Goal: Contribute content: Contribute content

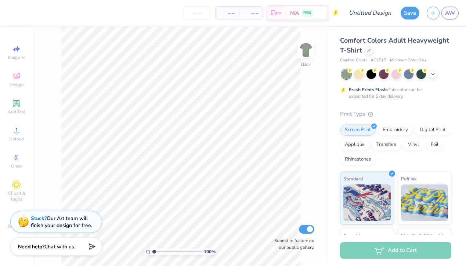
click at [51, 71] on div "100 % Back Submit to feature on our public gallery." at bounding box center [180, 146] width 295 height 239
click at [18, 45] on icon at bounding box center [16, 48] width 9 height 9
select select "4"
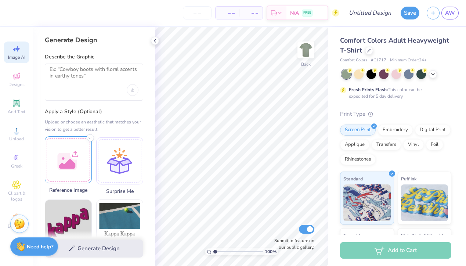
click at [73, 166] on div at bounding box center [68, 159] width 47 height 47
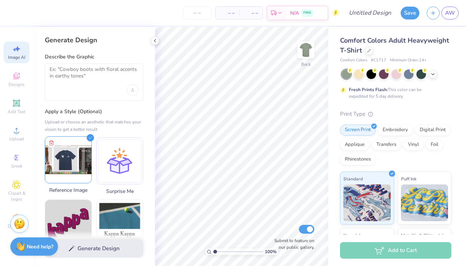
click at [73, 166] on img at bounding box center [68, 160] width 46 height 46
click at [95, 249] on div "Generate Design" at bounding box center [94, 249] width 122 height 36
click at [119, 75] on textarea at bounding box center [94, 75] width 89 height 18
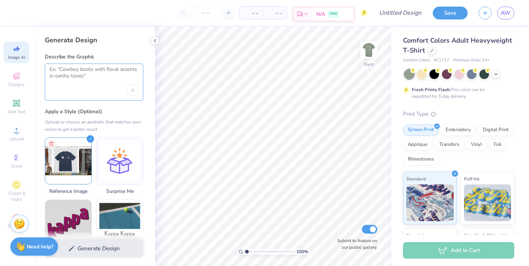
type textarea "3"
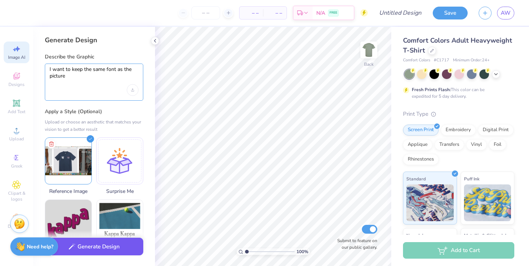
type textarea "I want to keep the same font as the picture"
click at [96, 245] on button "Generate Design" at bounding box center [94, 247] width 98 height 18
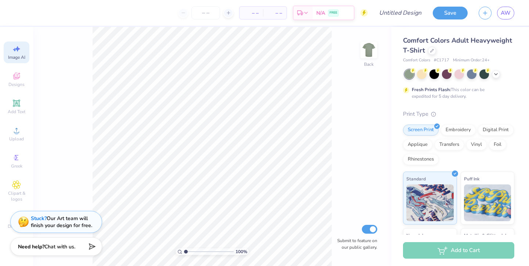
click at [16, 54] on span "Image AI" at bounding box center [16, 57] width 17 height 6
select select "4"
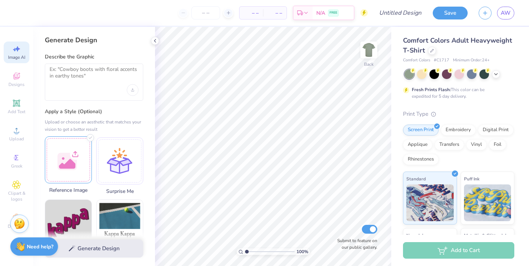
click at [62, 173] on div at bounding box center [68, 159] width 47 height 47
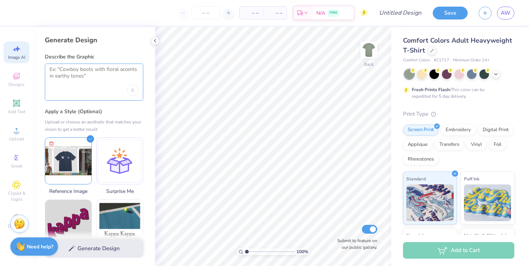
click at [72, 72] on textarea at bounding box center [94, 75] width 89 height 18
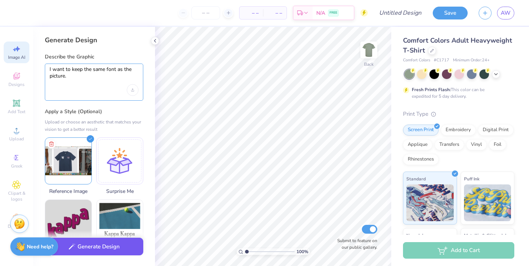
type textarea "I want to keep the same font as the picture."
click at [90, 245] on button "Generate Design" at bounding box center [94, 247] width 98 height 18
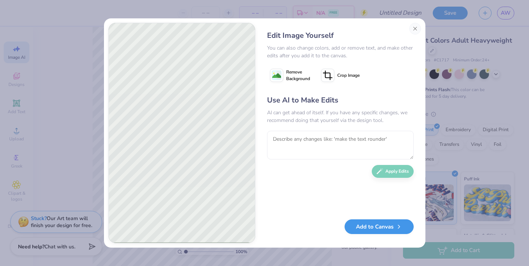
click at [325, 227] on button "Add to Canvas" at bounding box center [379, 226] width 69 height 15
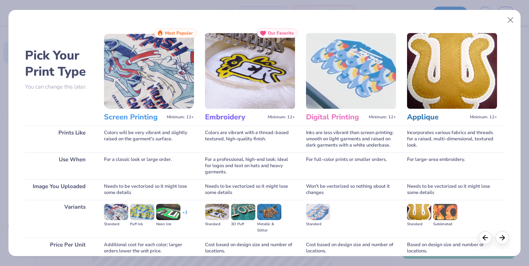
click at [140, 88] on img at bounding box center [149, 71] width 90 height 76
click at [137, 121] on h3 "Screen Printing" at bounding box center [134, 117] width 60 height 10
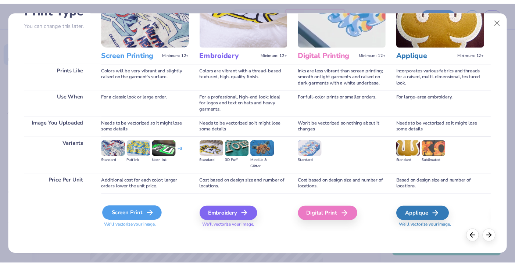
scroll to position [64, 0]
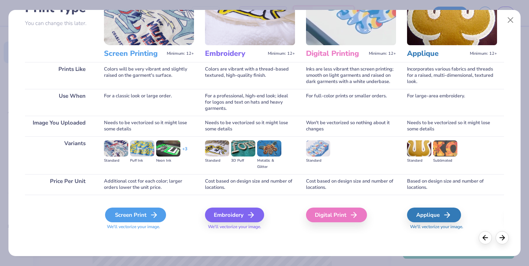
click at [137, 214] on div "Screen Print" at bounding box center [135, 215] width 61 height 15
click at [145, 214] on div "Screen Print" at bounding box center [135, 215] width 61 height 15
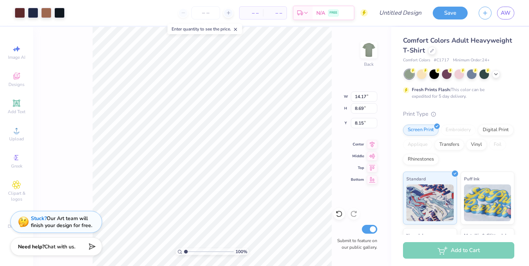
type input "7.00"
type input "4.29"
type input "3.30"
type input "14.17"
type input "8.69"
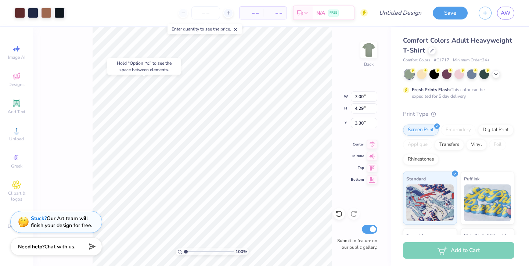
type input "8.15"
type input "7.61"
type input "4.66"
type input "12.18"
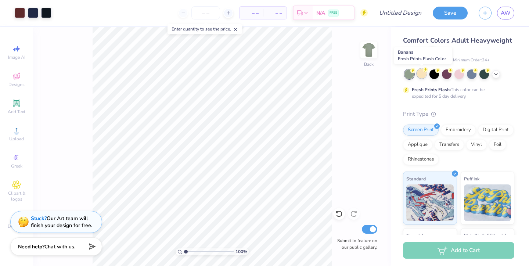
click at [325, 76] on div at bounding box center [422, 74] width 10 height 10
click at [325, 73] on icon at bounding box center [496, 74] width 6 height 6
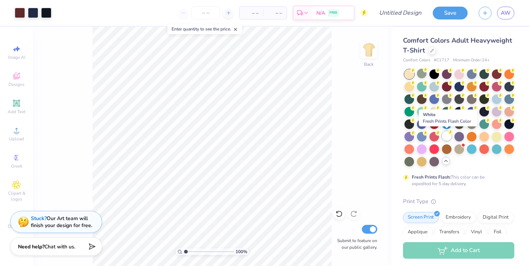
click at [325, 134] on div at bounding box center [447, 136] width 10 height 10
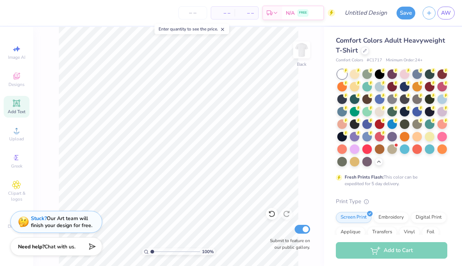
click at [19, 106] on icon at bounding box center [16, 103] width 9 height 9
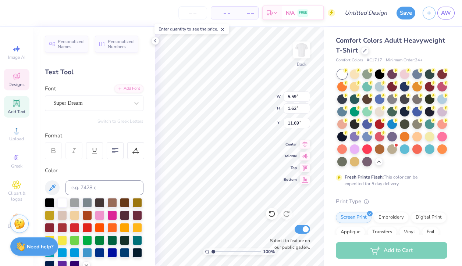
click at [22, 72] on div "Designs" at bounding box center [17, 80] width 26 height 22
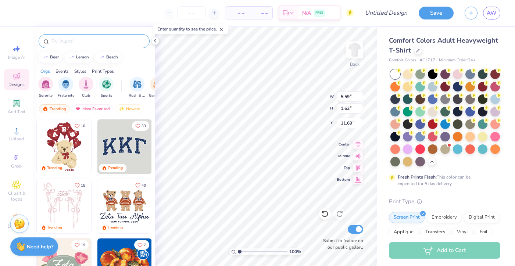
click at [66, 43] on input "text" at bounding box center [98, 40] width 94 height 7
type input "baseball"
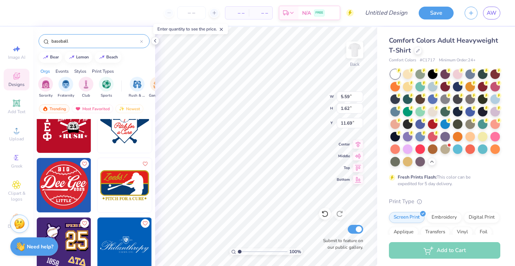
scroll to position [679, 0]
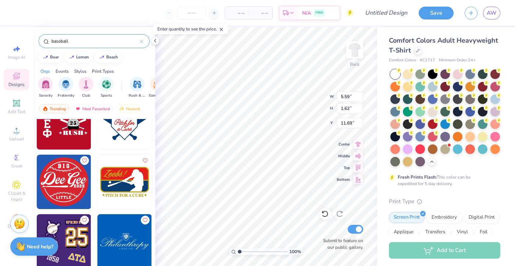
type textarea "EXT"
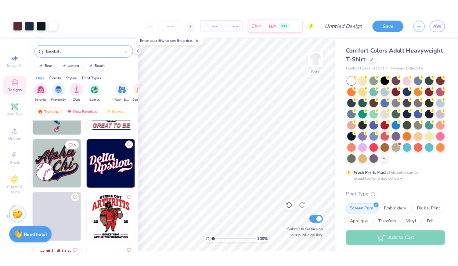
scroll to position [1528, 0]
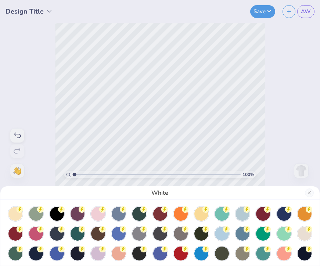
drag, startPoint x: 318, startPoint y: 84, endPoint x: 391, endPoint y: 78, distance: 73.7
click at [320, 78] on html "Design Title Save AW Image AI Stuck? Designs Add Text Upload Greek Clipart & lo…" at bounding box center [160, 133] width 320 height 266
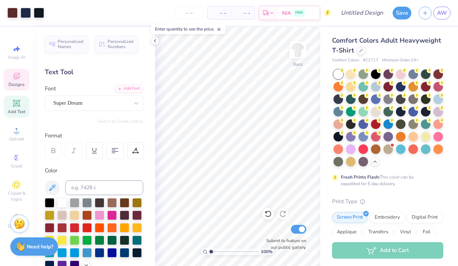
click at [21, 79] on div "Designs" at bounding box center [17, 80] width 26 height 22
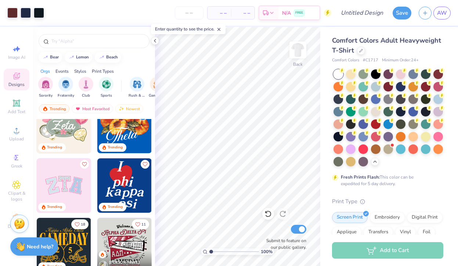
scroll to position [144, 0]
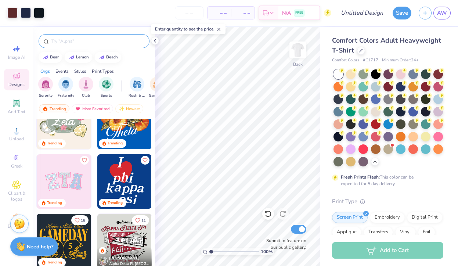
click at [75, 39] on input "text" at bounding box center [98, 40] width 94 height 7
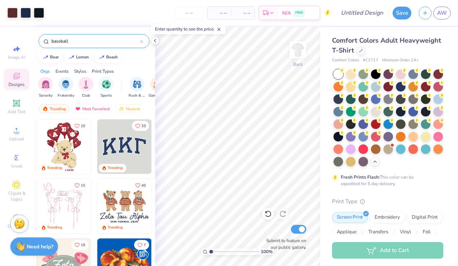
type input "baseball"
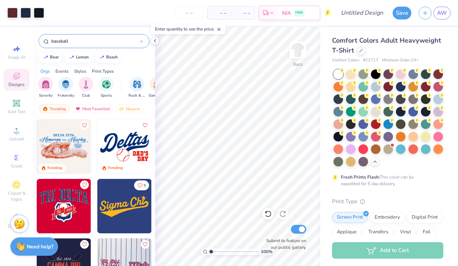
click at [126, 205] on div at bounding box center [70, 206] width 163 height 54
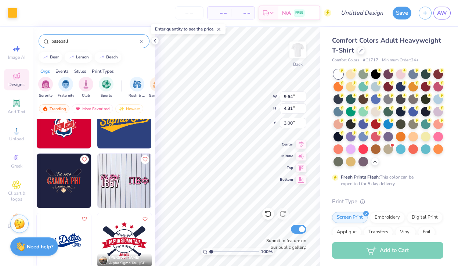
scroll to position [106, 0]
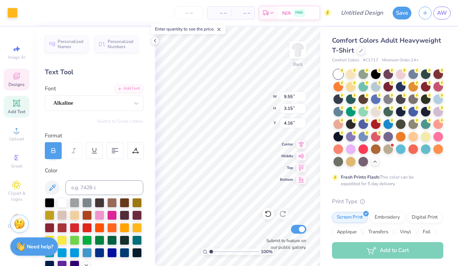
type input "9.09"
type input "2.95"
type input "7.31"
type input "9.55"
type input "3.15"
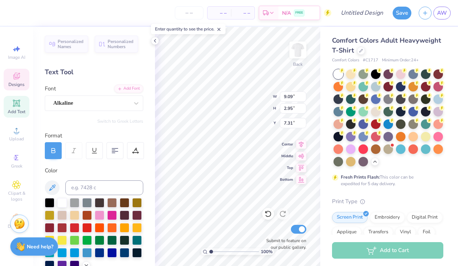
type input "4.16"
type textarea "S"
type textarea "Phi Mu"
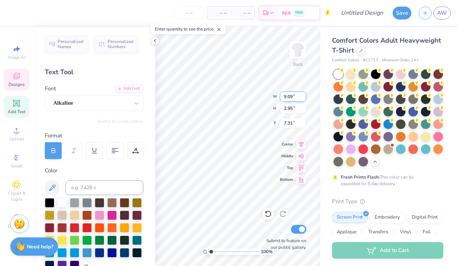
type input "6.51"
type input "2.52"
type input "7.60"
click at [15, 80] on icon at bounding box center [16, 76] width 9 height 9
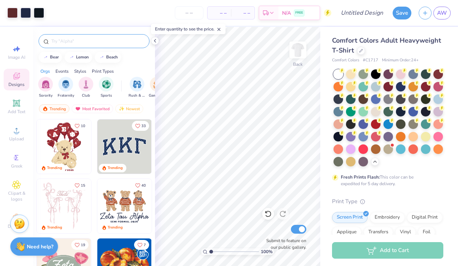
click at [85, 46] on div at bounding box center [94, 41] width 111 height 14
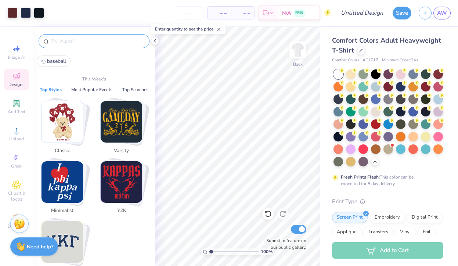
click at [85, 44] on input "text" at bounding box center [98, 40] width 94 height 7
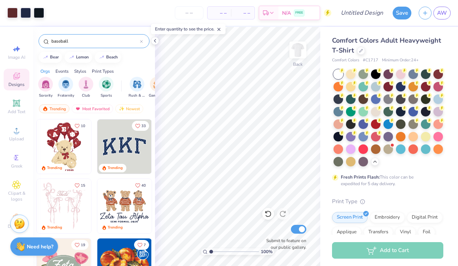
type input "baseball"
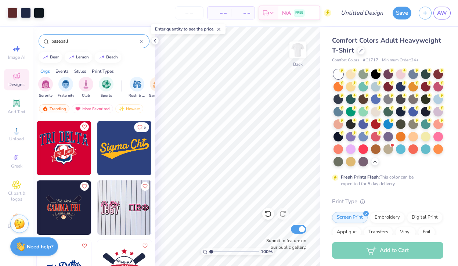
scroll to position [57, 0]
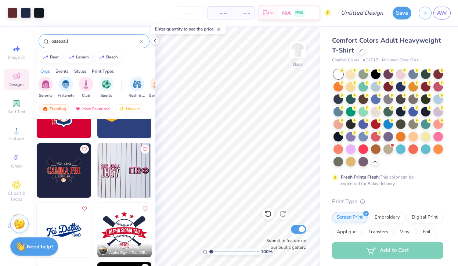
scroll to position [63, 0]
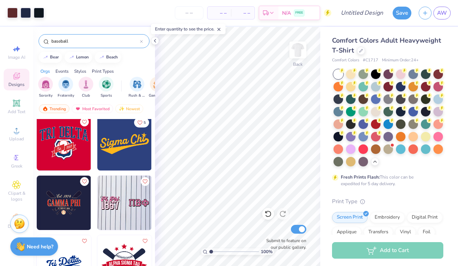
click at [74, 196] on img at bounding box center [64, 203] width 54 height 54
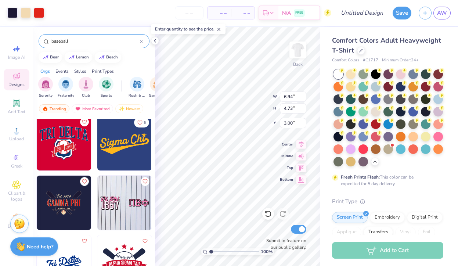
type input "10.34"
type input "7.06"
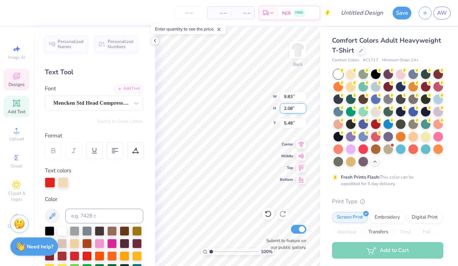
scroll to position [0, 0]
type textarea "PHI MU"
type input "15.78"
type input "4.57"
type input "1.54"
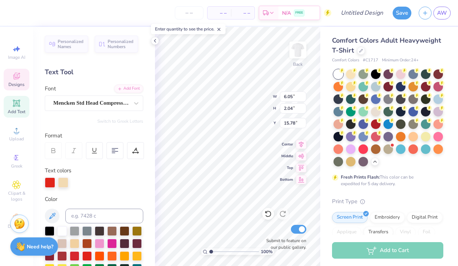
type input "16.28"
type input "4.33"
type input "1.14"
type input "3.94"
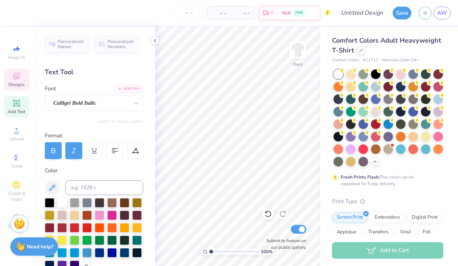
click at [20, 78] on icon at bounding box center [16, 76] width 9 height 9
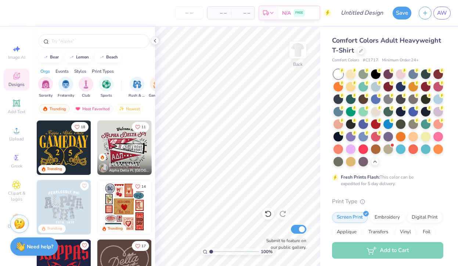
scroll to position [251, 0]
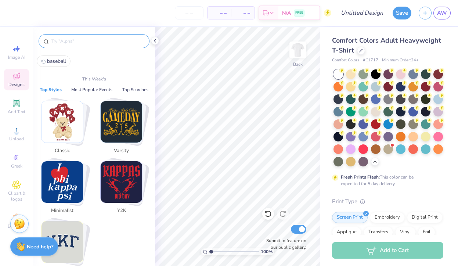
click at [94, 42] on input "text" at bounding box center [98, 40] width 94 height 7
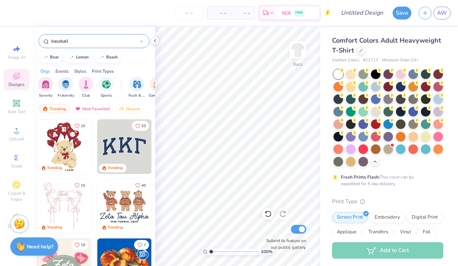
type input "baseball"
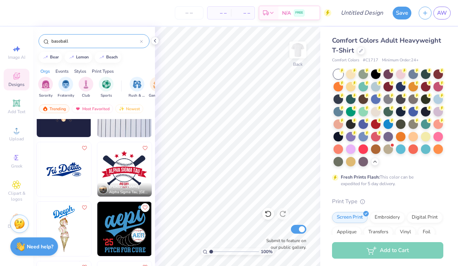
scroll to position [157, 0]
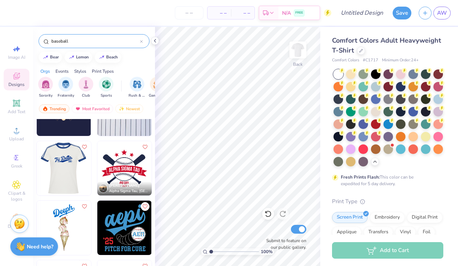
click at [37, 173] on img at bounding box center [9, 168] width 54 height 54
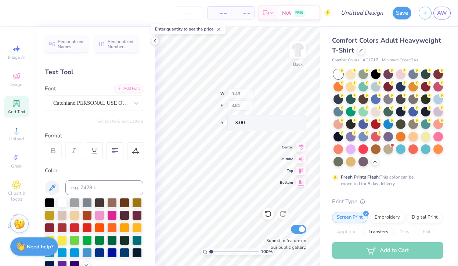
type input "8.36"
type input "2.76"
type input "4.11"
type input "11.04"
type input "9.55"
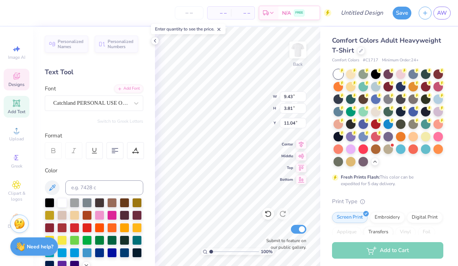
type input "2.47"
type input "11.55"
type textarea "T"
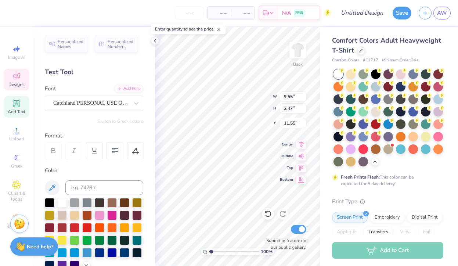
type textarea "Phi Mu"
type input "14.21"
type input "13.94"
type textarea "1"
type textarea "2025"
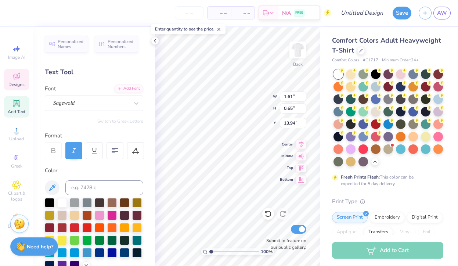
type input "14.18"
type input "15.21"
type textarea "2"
type textarea "Dad's Weekend [GEOGRAPHIC_DATA]"
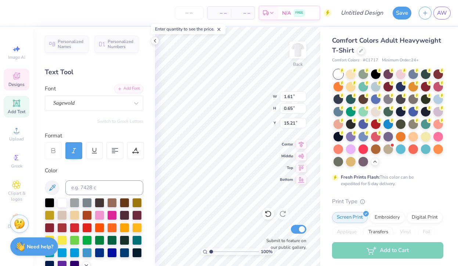
scroll to position [0, 2]
click at [250, 102] on div "100 % Back W 1.61 H 0.65 Y 15.21 Center Middle Top Bottom Submit to feature on …" at bounding box center [237, 146] width 165 height 239
click at [300, 97] on input "5.00" at bounding box center [293, 97] width 26 height 10
type input "6.38"
type input "1.76"
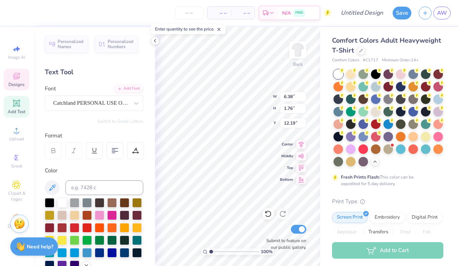
type input "3.64"
type input "4.11"
type input "1.13"
type input "4.12"
type input "1.61"
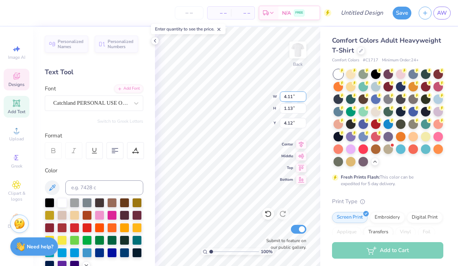
type input "0.65"
type input "5.25"
click at [133, 102] on icon at bounding box center [136, 103] width 7 height 7
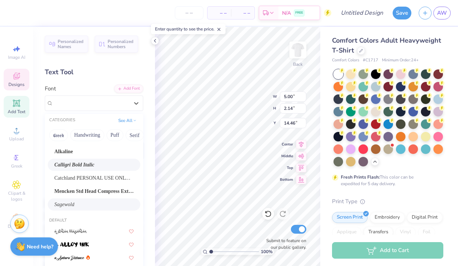
scroll to position [10, 0]
click at [105, 192] on span "Mencken Std Head Compress ExtraBold" at bounding box center [93, 191] width 79 height 8
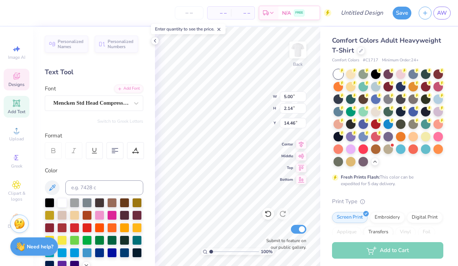
type input "5.02"
type input "2.47"
type input "14.30"
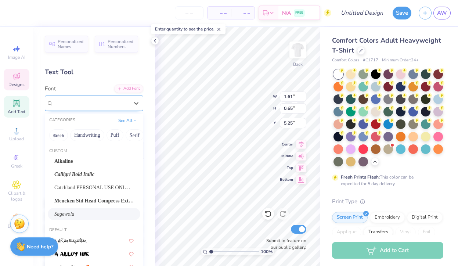
click at [107, 99] on div "Sagewold" at bounding box center [91, 102] width 77 height 11
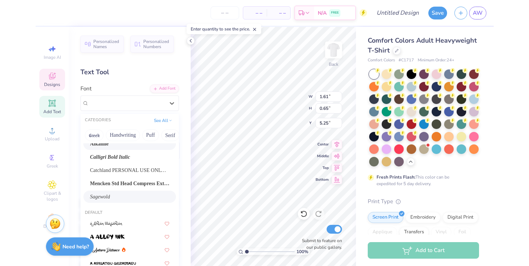
scroll to position [13, 0]
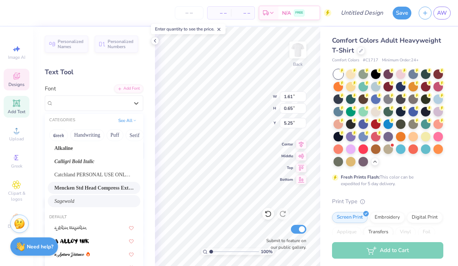
click at [91, 188] on span "Mencken Std Head Compress ExtraBold" at bounding box center [93, 188] width 79 height 8
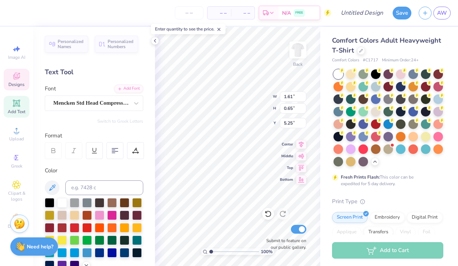
type input "1.46"
type input "0.86"
type input "5.15"
type input "5.80"
click at [300, 155] on icon at bounding box center [301, 155] width 10 height 9
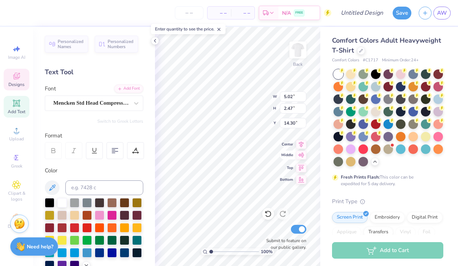
type input "11.27"
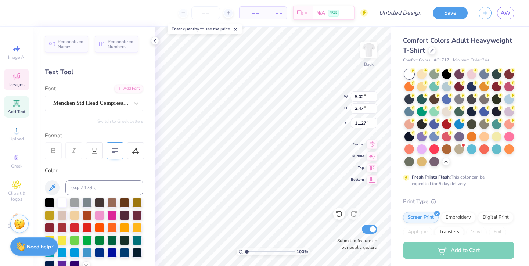
click at [113, 146] on div at bounding box center [115, 150] width 17 height 17
type textarea "Dad's Weekend"
type input "13.23"
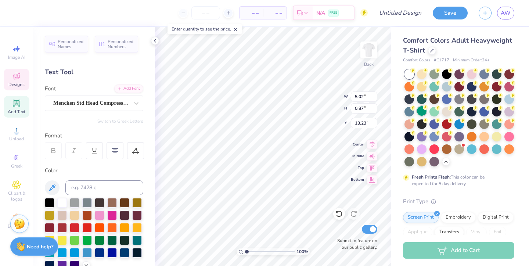
type textarea "D"
type textarea "Bloomington"
type input "12.93"
type input "0.80"
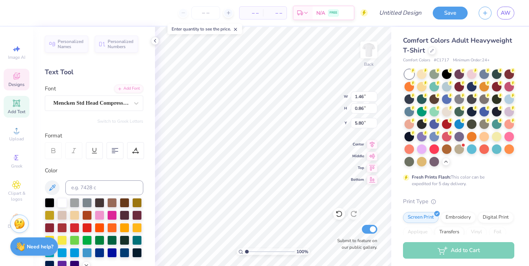
type input "0.47"
type input "5.25"
type input "5.99"
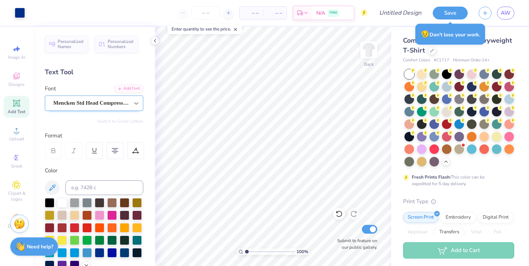
click at [133, 104] on icon at bounding box center [136, 103] width 7 height 7
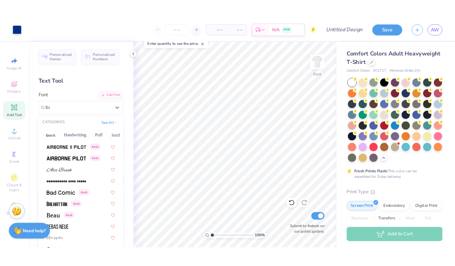
scroll to position [0, 0]
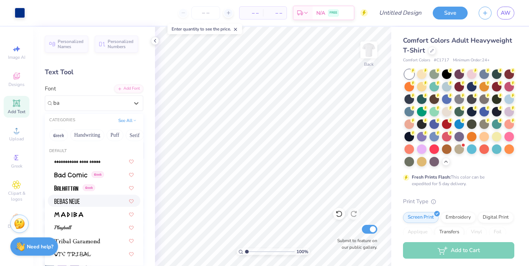
type input "b"
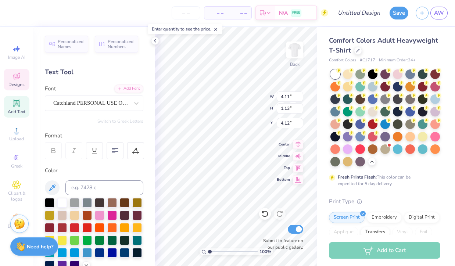
click at [18, 77] on icon at bounding box center [16, 76] width 9 height 9
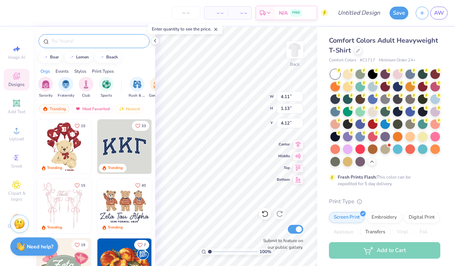
click at [63, 41] on input "text" at bounding box center [98, 40] width 94 height 7
type input "baseball"
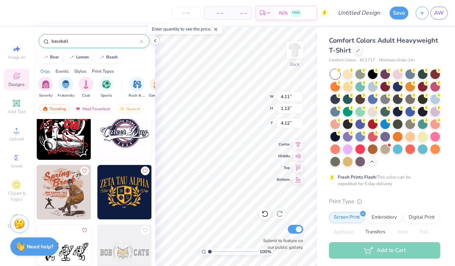
scroll to position [965, 0]
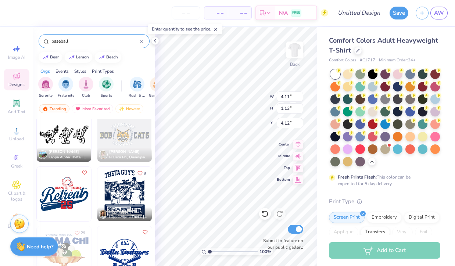
click at [91, 193] on div at bounding box center [63, 193] width 55 height 55
type input "11.66"
type input "8.19"
type input "3.00"
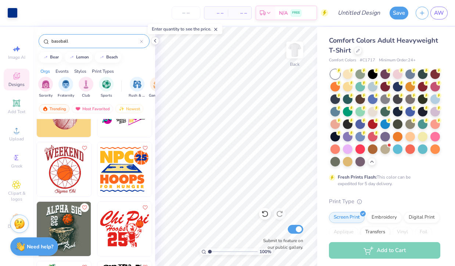
scroll to position [3233, 0]
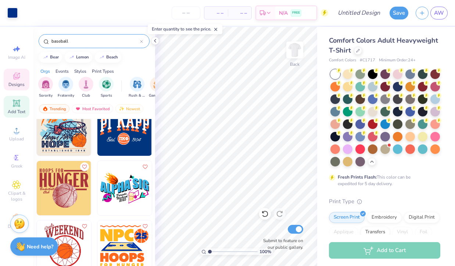
click at [16, 107] on icon at bounding box center [16, 103] width 9 height 9
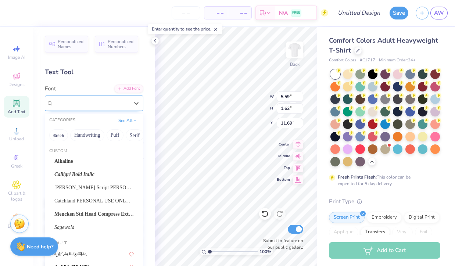
click at [82, 102] on span "Super Dream" at bounding box center [67, 103] width 29 height 8
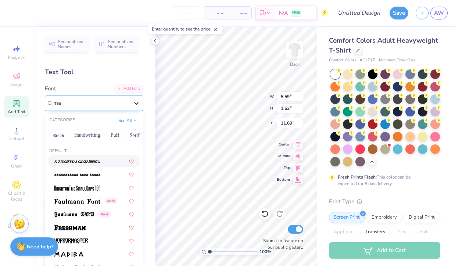
type input "m"
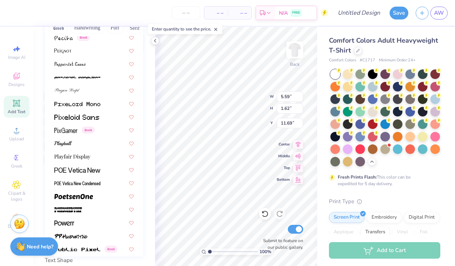
scroll to position [3115, 0]
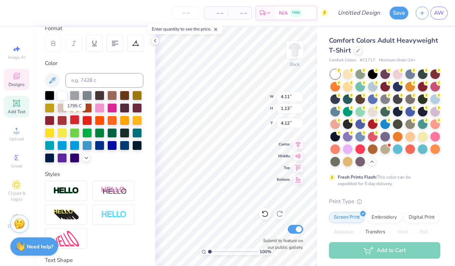
click at [77, 119] on div at bounding box center [75, 120] width 10 height 10
click at [63, 120] on div at bounding box center [62, 120] width 10 height 10
type input "3.96"
type input "1.55"
type input "6.02"
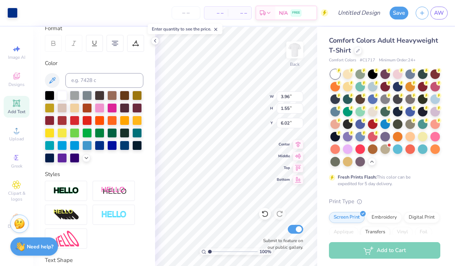
type input "3.34"
type input "1.31"
type input "5.98"
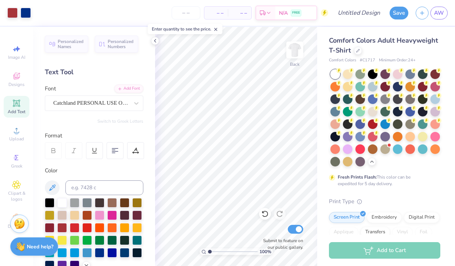
scroll to position [0, 0]
click at [85, 98] on div at bounding box center [91, 103] width 76 height 10
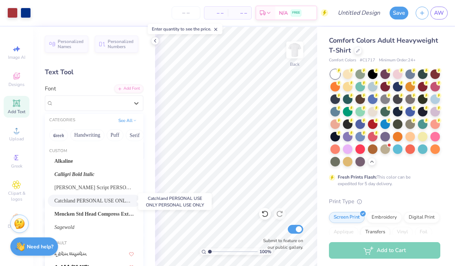
click at [62, 201] on span "Catchland PERSONAL USE ONLY PERSONAL USE ONLY" at bounding box center [93, 201] width 79 height 8
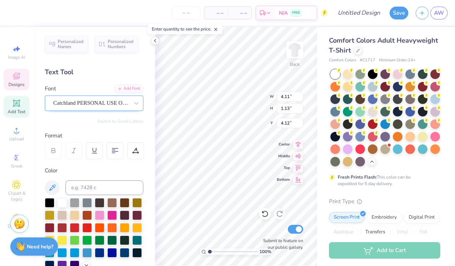
click at [108, 105] on span "Catchland PERSONAL USE ONLY PERSONAL USE ONLY" at bounding box center [91, 103] width 76 height 8
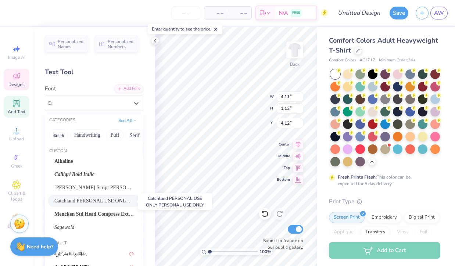
click at [77, 201] on span "Catchland PERSONAL USE ONLY PERSONAL USE ONLY" at bounding box center [93, 201] width 79 height 8
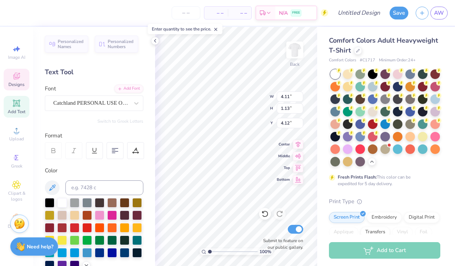
scroll to position [0, 0]
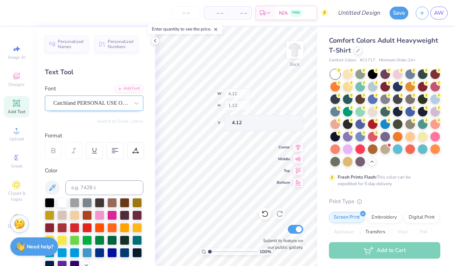
click at [129, 100] on span "Catchland PERSONAL USE ONLY PERSONAL USE ONLY" at bounding box center [91, 103] width 76 height 8
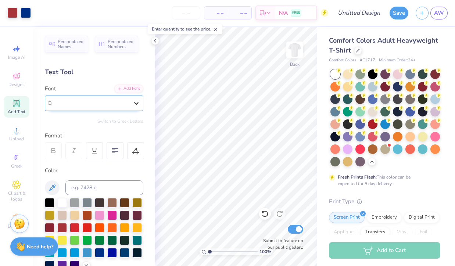
click at [136, 104] on icon at bounding box center [136, 103] width 4 height 3
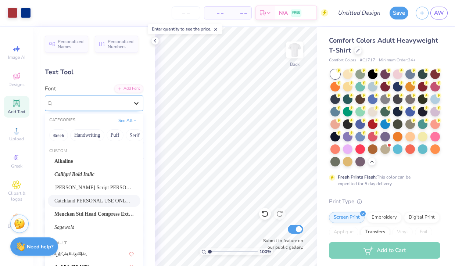
click at [136, 104] on icon at bounding box center [136, 103] width 4 height 3
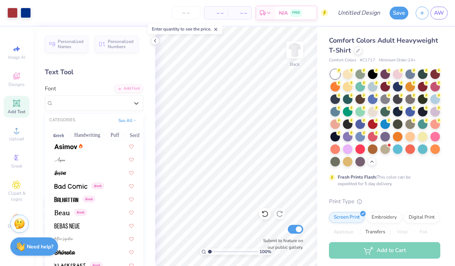
scroll to position [406, 0]
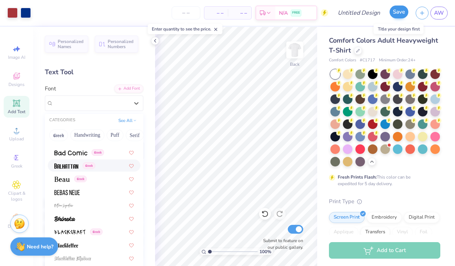
click at [325, 13] on button "Save" at bounding box center [399, 12] width 19 height 13
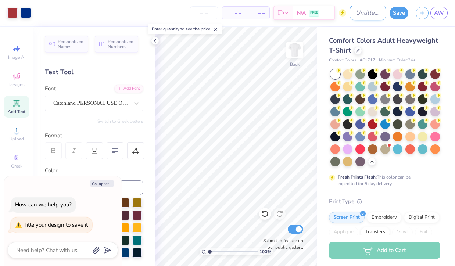
type textarea "x"
click at [325, 16] on input "Design Title" at bounding box center [368, 13] width 36 height 15
type input "D"
type textarea "x"
type input "Da"
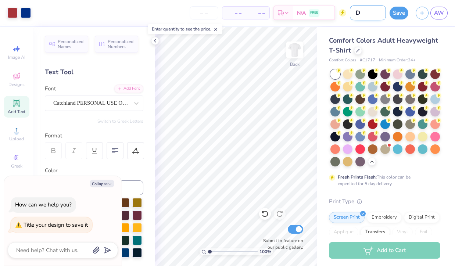
type textarea "x"
type input "Dad"
type textarea "x"
type input "Dads"
type textarea "x"
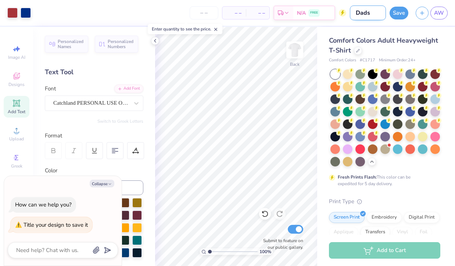
type input "Dads"
type textarea "x"
type input "Dads w"
type textarea "x"
type input "Dads we"
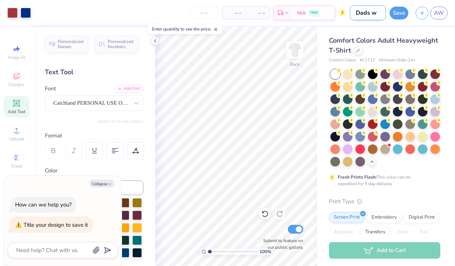
type textarea "x"
type input "Dads wee"
type textarea "x"
type input "Dads week"
type textarea "x"
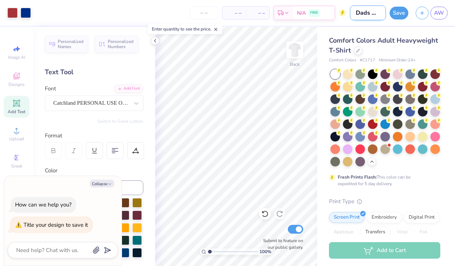
type input "Dads weeke"
type textarea "x"
type input "Dads weeken"
type textarea "x"
type input "Dads weekend"
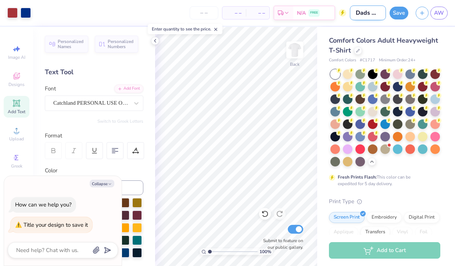
type textarea "x"
type input "Dads weekend"
type textarea "x"
type input "Dads weekend r"
type textarea "x"
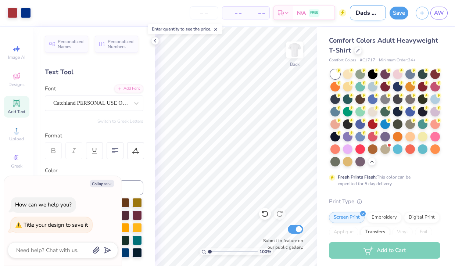
type input "Dads weekend ro"
type textarea "x"
type input "Dads weekend rou"
type textarea "x"
type input "Dads weekend roug"
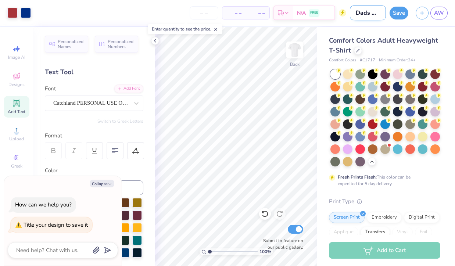
type textarea "x"
type input "Dads weekend rough"
type textarea "x"
type input "Dads weekend rough"
type textarea "x"
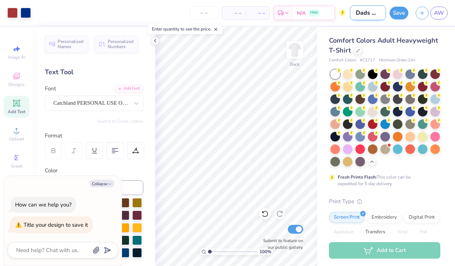
type input "Dads weekend rough d"
type textarea "x"
type input "Dads weekend rough dr"
type textarea "x"
type input "Dads weekend rough dra"
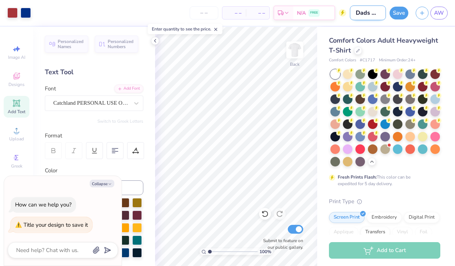
type textarea "x"
type input "Dads weekend rough draf"
type textarea "x"
type input "Dads weekend rough draft"
type textarea "x"
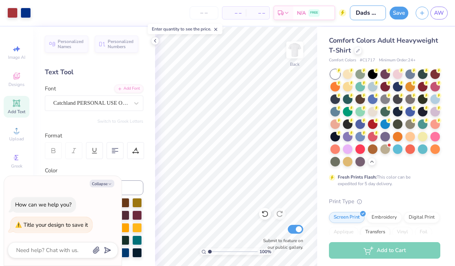
type input "Dads weekend rough draft"
click at [325, 17] on button "Save" at bounding box center [399, 12] width 19 height 13
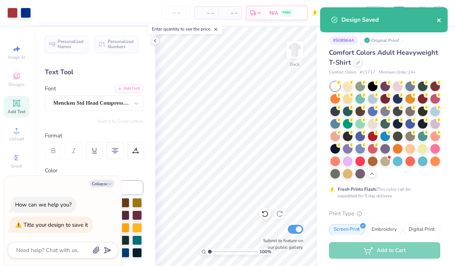
click at [325, 21] on icon "close" at bounding box center [439, 20] width 5 height 6
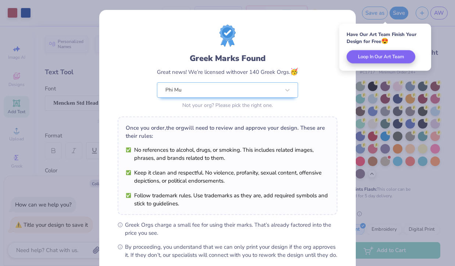
click at [247, 102] on div "Not your org? Please pick the right one." at bounding box center [227, 105] width 141 height 8
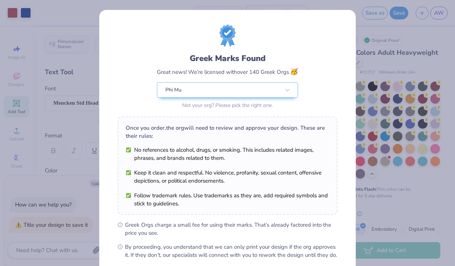
drag, startPoint x: 380, startPoint y: 46, endPoint x: 376, endPoint y: 46, distance: 3.7
click at [325, 46] on div "Greek Marks Found Great news! We’re licensed with over 140 Greek Orgs. 🥳 Phi Mu…" at bounding box center [227, 133] width 455 height 266
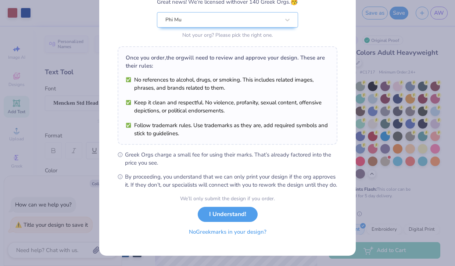
scroll to position [78, 0]
click at [214, 220] on button "I Understand!" at bounding box center [228, 212] width 60 height 15
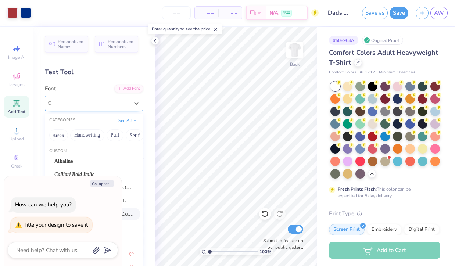
click at [116, 104] on div "Mencken Std Head Compress ExtraBold" at bounding box center [91, 102] width 77 height 11
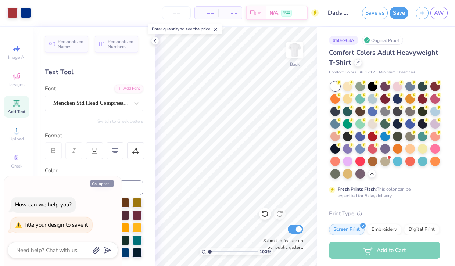
click at [102, 184] on button "Collapse" at bounding box center [102, 184] width 25 height 8
type textarea "x"
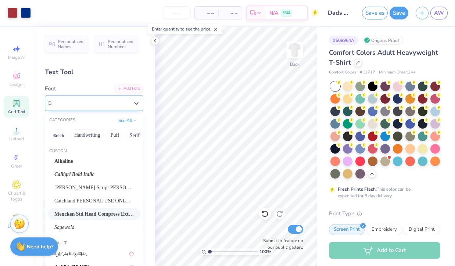
click at [113, 100] on span "Mencken Std Head Compress ExtraBold" at bounding box center [91, 103] width 76 height 8
click at [104, 161] on div "Alkaline" at bounding box center [93, 161] width 79 height 8
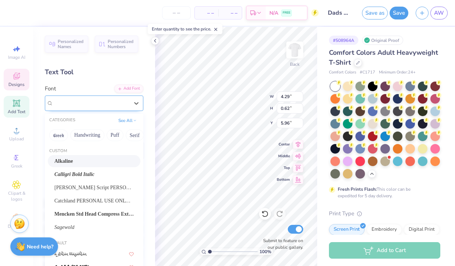
click at [117, 104] on div "Alkaline" at bounding box center [91, 102] width 77 height 11
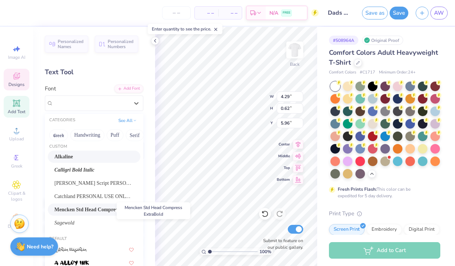
scroll to position [5, 0]
click at [106, 223] on div "Sagewold" at bounding box center [93, 223] width 79 height 8
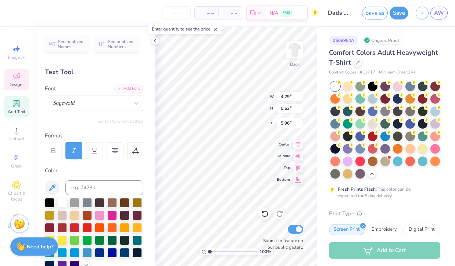
type input "3.32"
type input "0.43"
type input "6.06"
click at [112, 113] on div "Personalized Names Personalized Numbers Text Tool Add Font Font Sagewold Switch…" at bounding box center [94, 146] width 122 height 239
click at [112, 105] on div "Sagewold" at bounding box center [91, 102] width 77 height 11
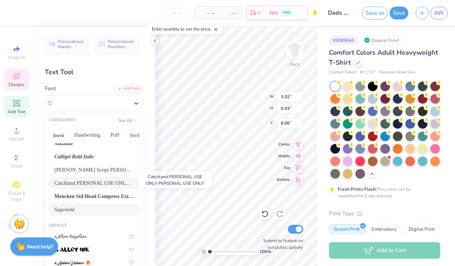
scroll to position [23, 0]
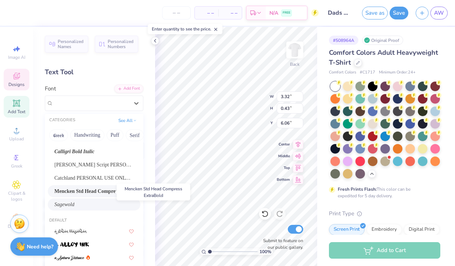
click at [108, 190] on span "Mencken Std Head Compress ExtraBold" at bounding box center [93, 191] width 79 height 8
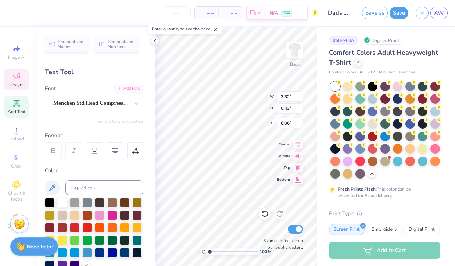
type input "3.34"
type input "0.58"
type input "5.98"
type input "5.78"
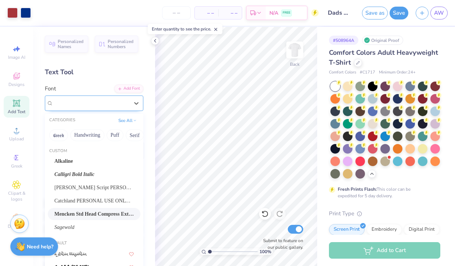
click at [75, 101] on span "Mencken Std Head Compress ExtraBold" at bounding box center [91, 103] width 76 height 8
